Goal: Navigation & Orientation: Find specific page/section

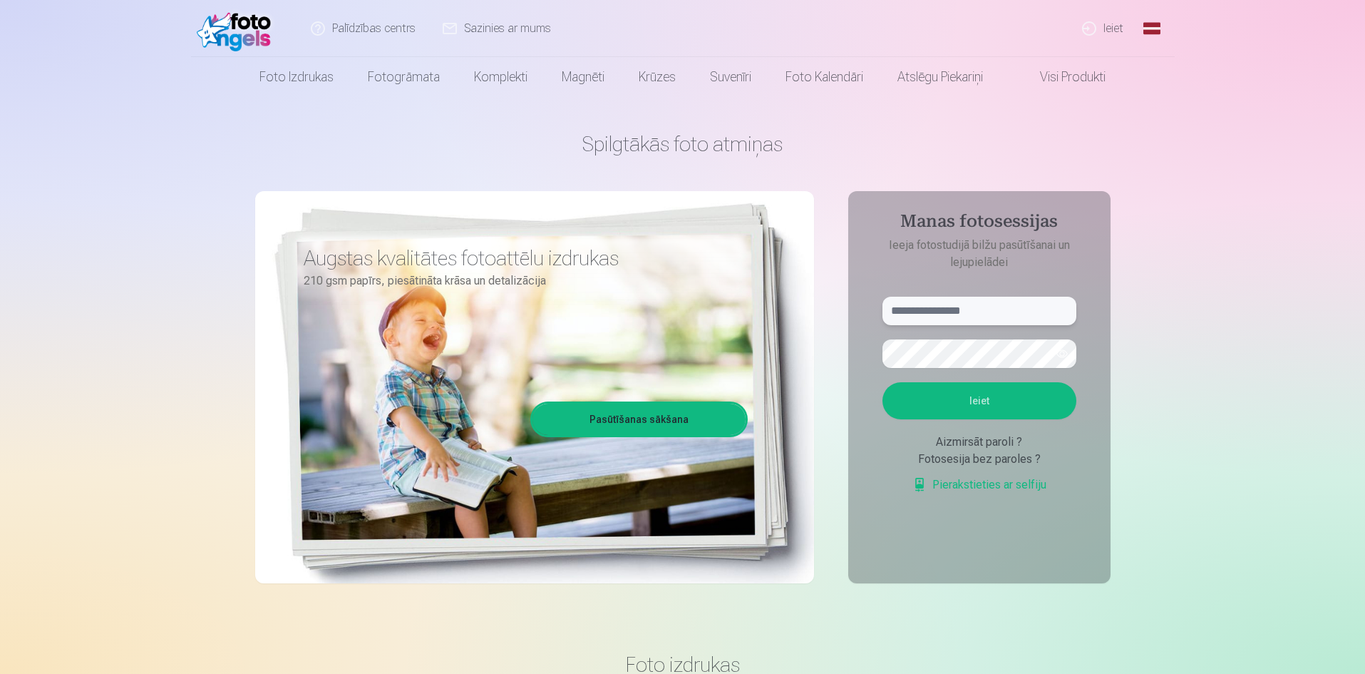
click at [935, 305] on input "text" at bounding box center [979, 311] width 194 height 29
drag, startPoint x: 975, startPoint y: 298, endPoint x: 984, endPoint y: 302, distance: 9.6
click at [982, 302] on input "text" at bounding box center [979, 311] width 194 height 29
click at [937, 314] on input "**********" at bounding box center [979, 311] width 194 height 29
click at [934, 317] on input "**********" at bounding box center [979, 311] width 194 height 29
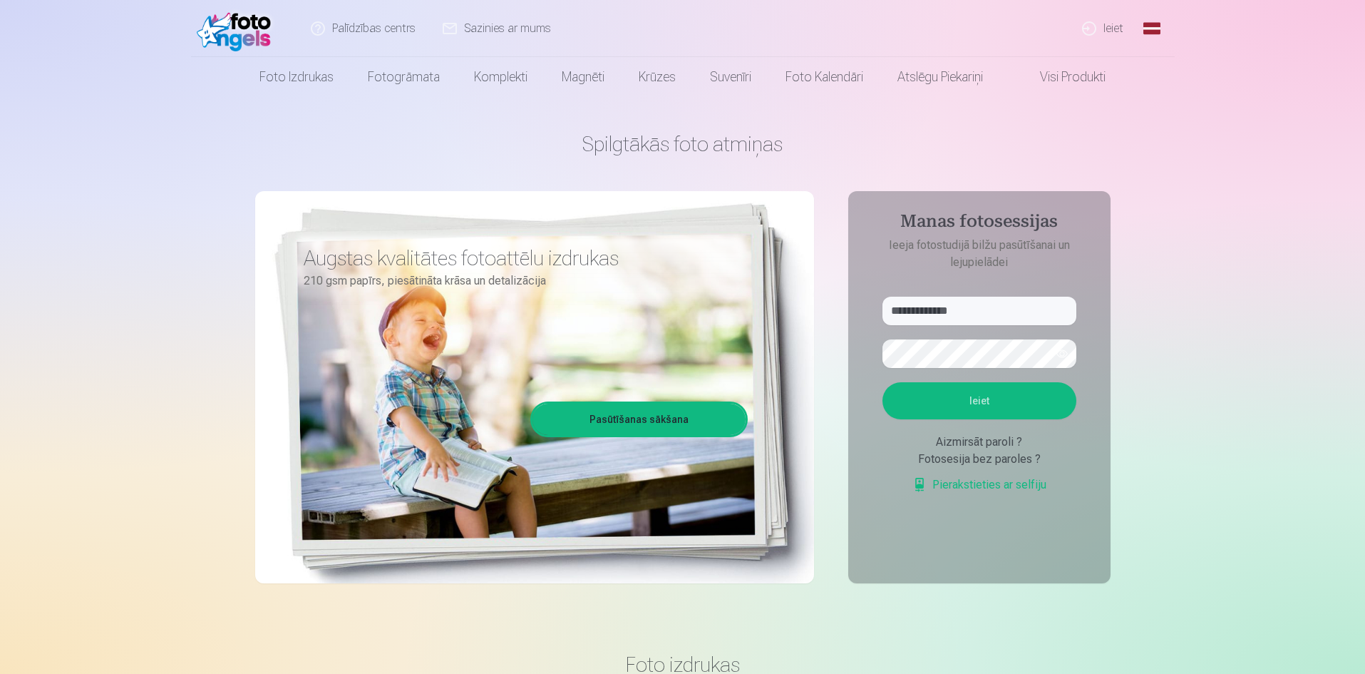
click at [1063, 357] on button "button" at bounding box center [1062, 353] width 27 height 27
click at [974, 406] on button "Ieiet" at bounding box center [979, 400] width 194 height 37
click at [940, 309] on input "**********" at bounding box center [979, 311] width 194 height 29
click at [936, 309] on input "**********" at bounding box center [979, 311] width 194 height 29
type input "**********"
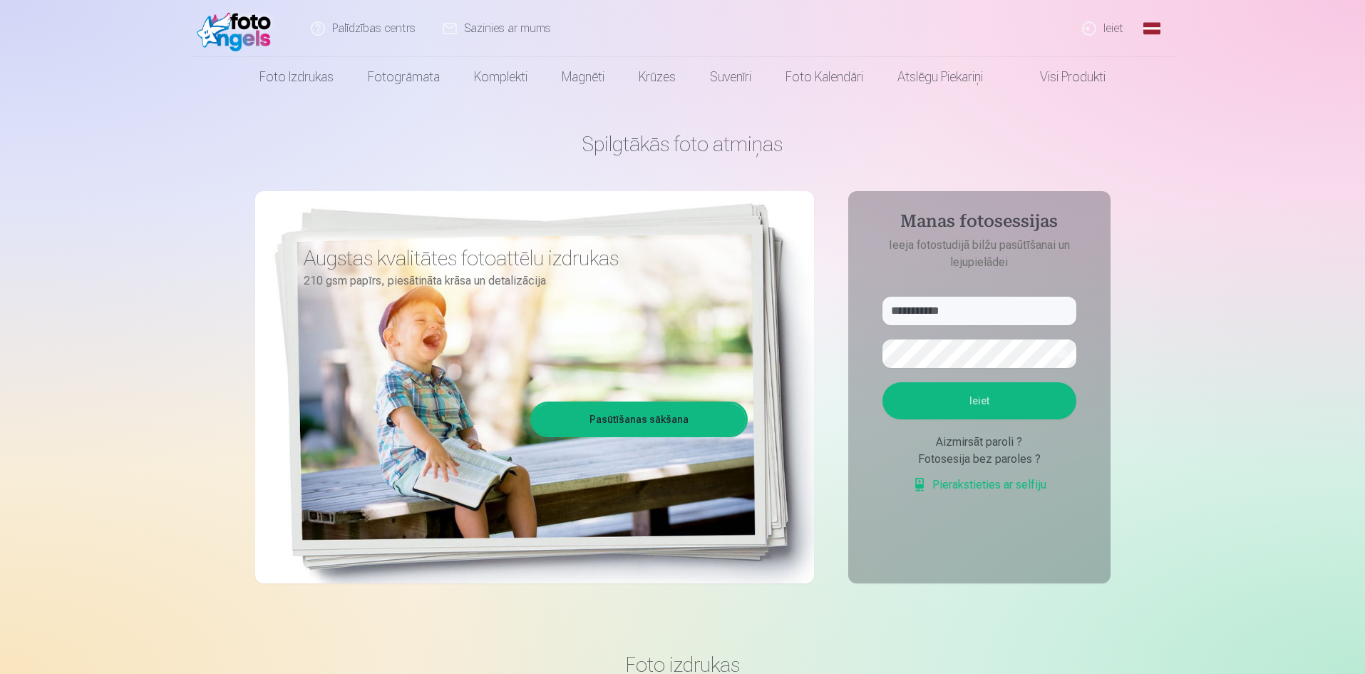
click at [967, 403] on button "Ieiet" at bounding box center [979, 400] width 194 height 37
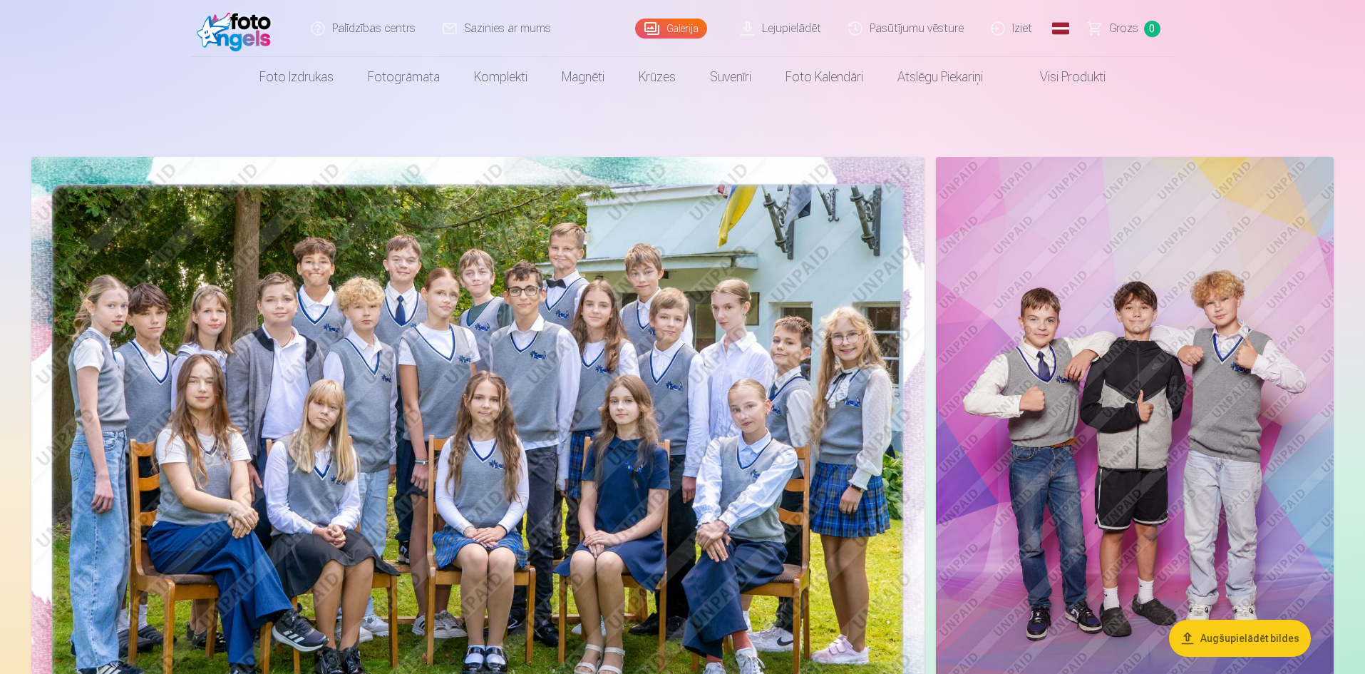
drag, startPoint x: 730, startPoint y: 251, endPoint x: 709, endPoint y: 256, distance: 22.0
drag, startPoint x: 709, startPoint y: 256, endPoint x: 650, endPoint y: 247, distance: 59.1
drag, startPoint x: 650, startPoint y: 247, endPoint x: 619, endPoint y: 267, distance: 36.2
drag, startPoint x: 619, startPoint y: 267, endPoint x: 516, endPoint y: 414, distance: 180.2
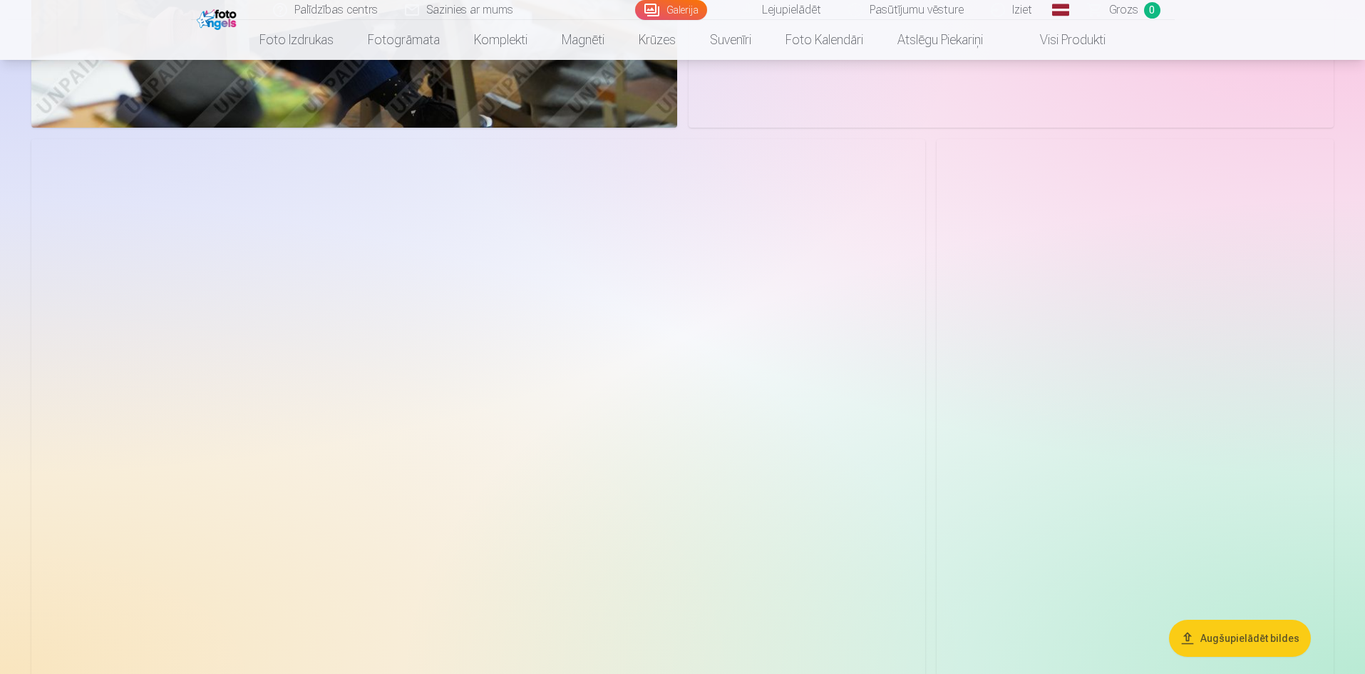
scroll to position [2371, 0]
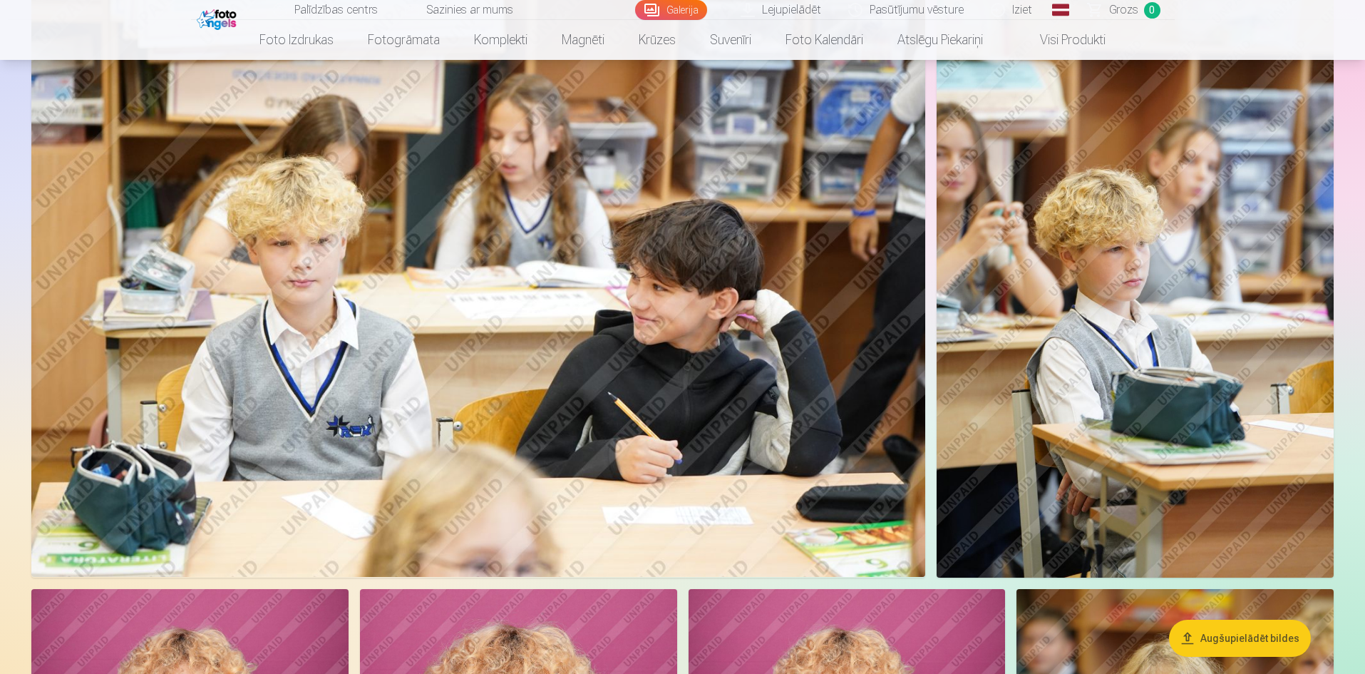
click at [980, 331] on img at bounding box center [1135, 279] width 397 height 596
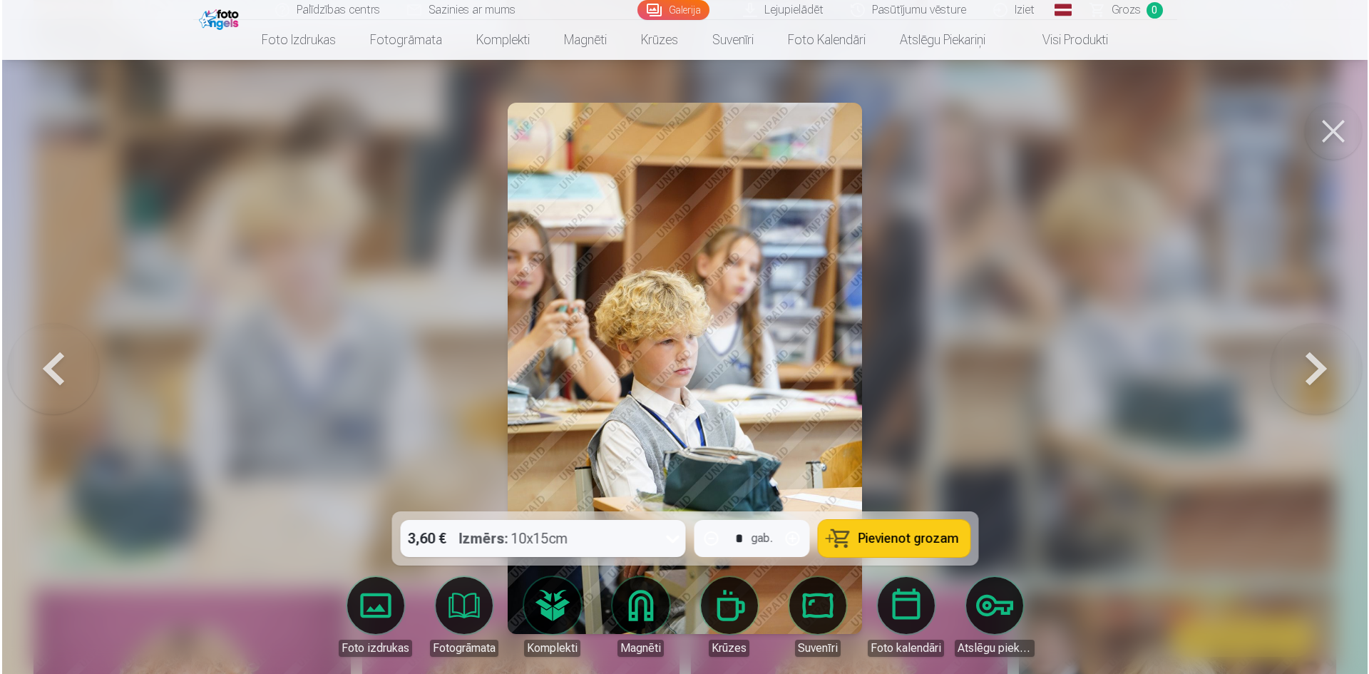
scroll to position [2377, 0]
click at [901, 255] on div at bounding box center [684, 337] width 1369 height 674
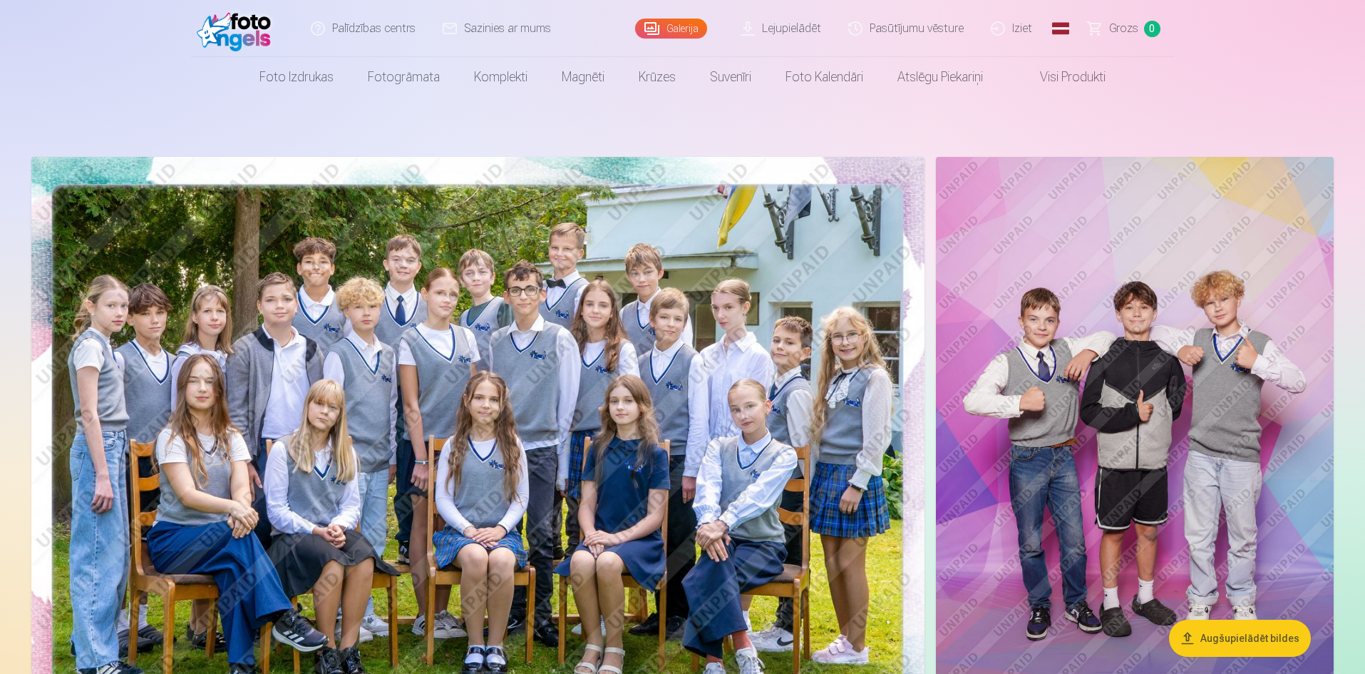
click at [1150, 339] on img at bounding box center [1135, 455] width 398 height 597
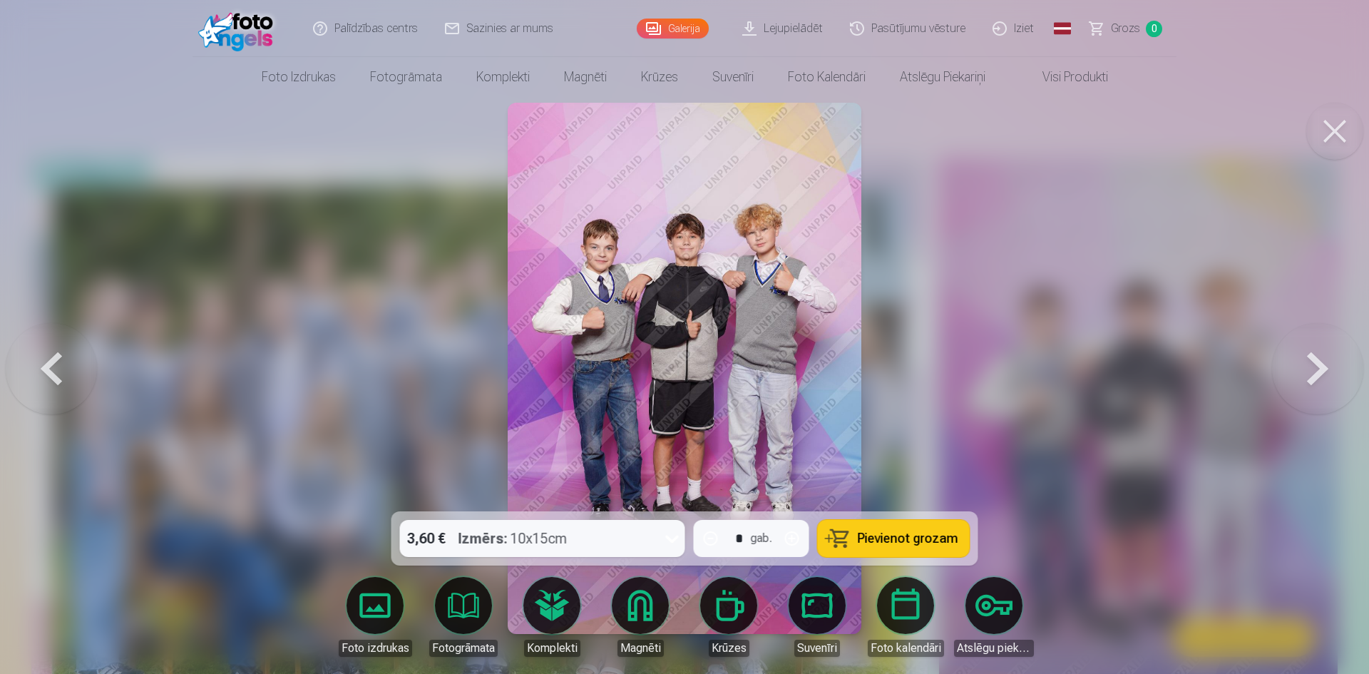
click at [756, 310] on img at bounding box center [685, 368] width 354 height 531
click at [871, 325] on div at bounding box center [684, 337] width 1369 height 674
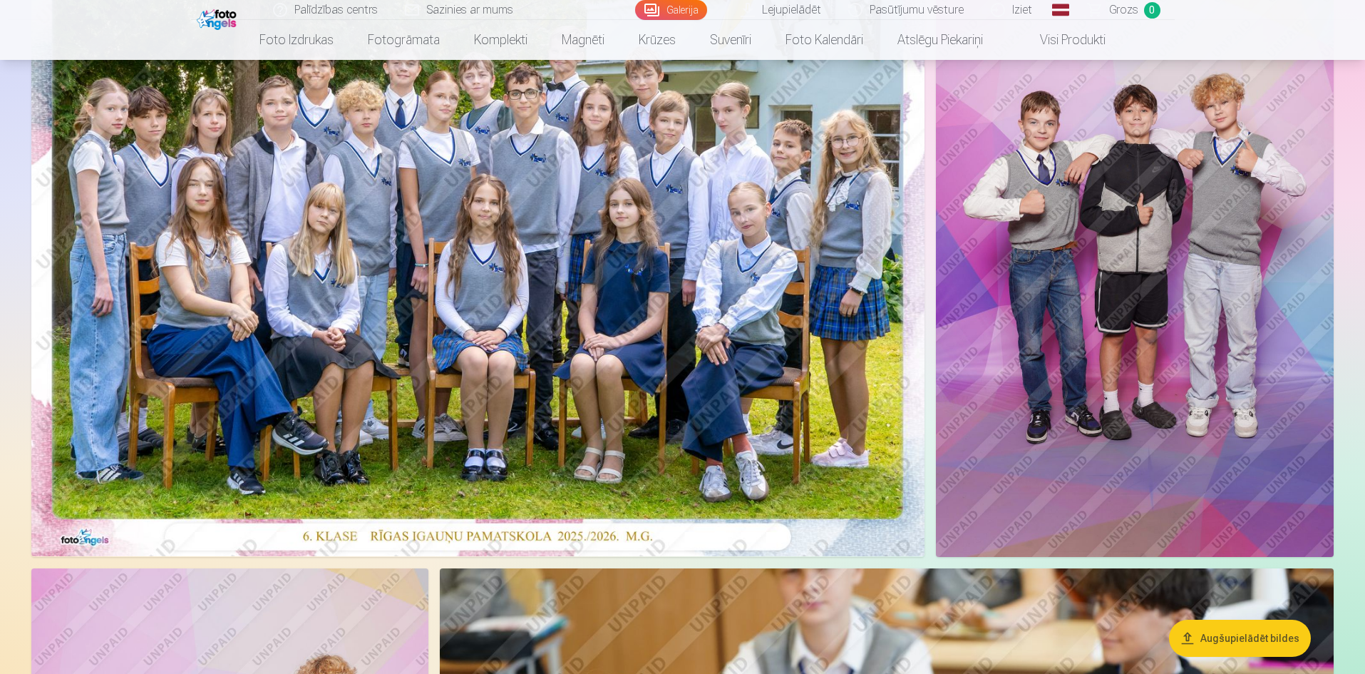
scroll to position [143, 0]
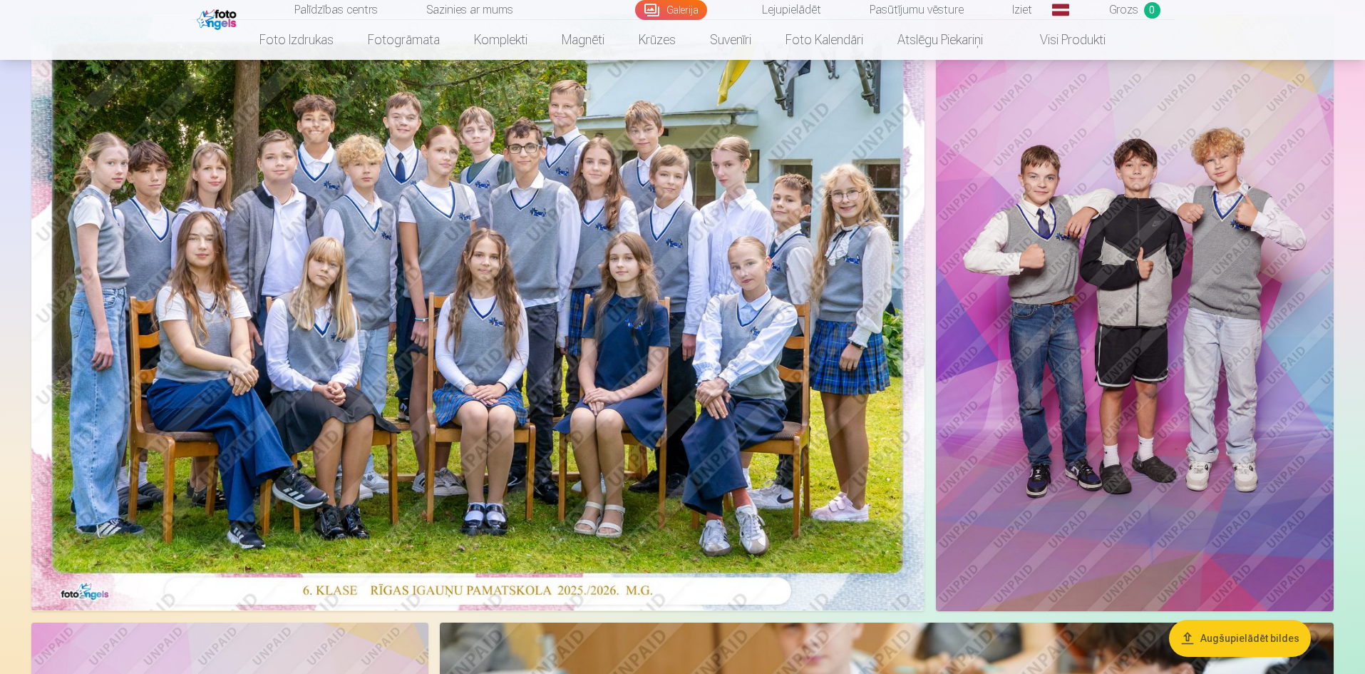
click at [1051, 244] on img at bounding box center [1135, 312] width 398 height 597
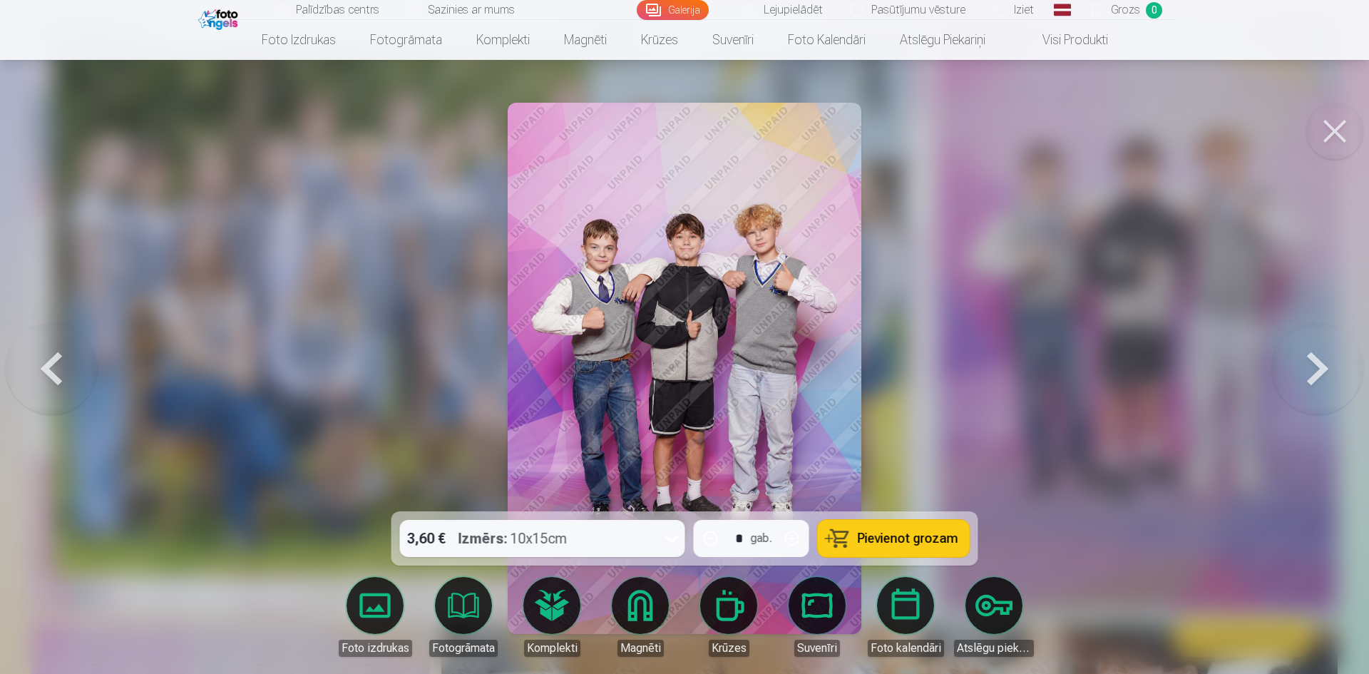
click at [813, 262] on img at bounding box center [685, 368] width 354 height 531
click at [741, 235] on img at bounding box center [685, 368] width 354 height 531
click at [1342, 126] on button at bounding box center [1334, 131] width 57 height 57
